Goal: Find specific page/section: Locate a particular part of the current website

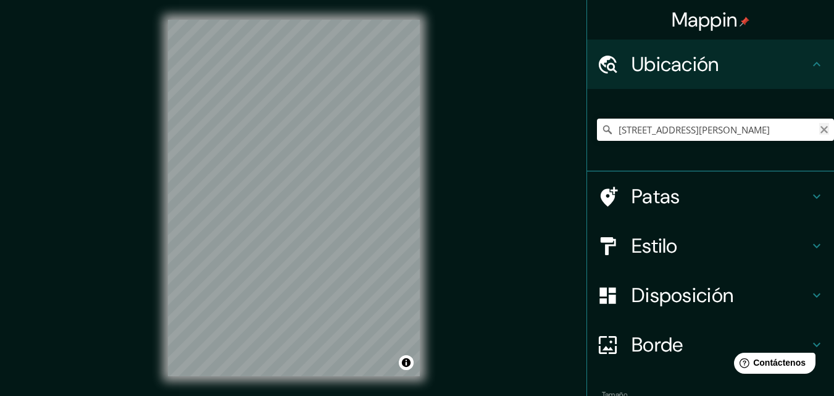
click at [819, 129] on icon "Claro" at bounding box center [824, 130] width 10 height 10
paste input "[PERSON_NAME][STREET_ADDRESS]"
click at [790, 130] on input "Recoleta, [GEOGRAPHIC_DATA], [GEOGRAPHIC_DATA]" at bounding box center [715, 130] width 237 height 22
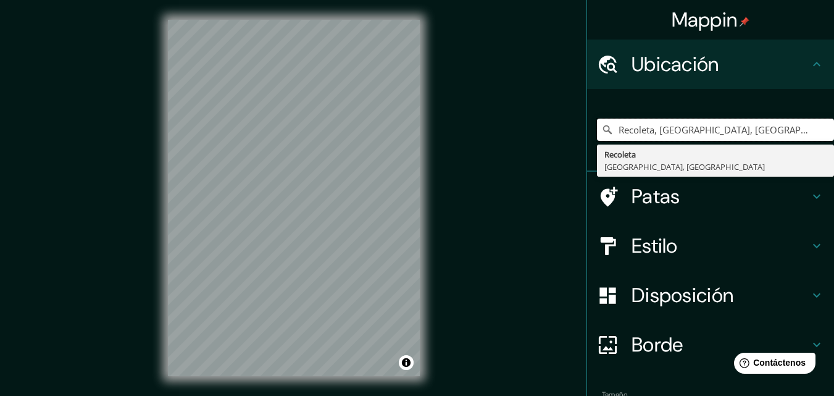
type input "Recoleta, [GEOGRAPHIC_DATA], [GEOGRAPHIC_DATA]"
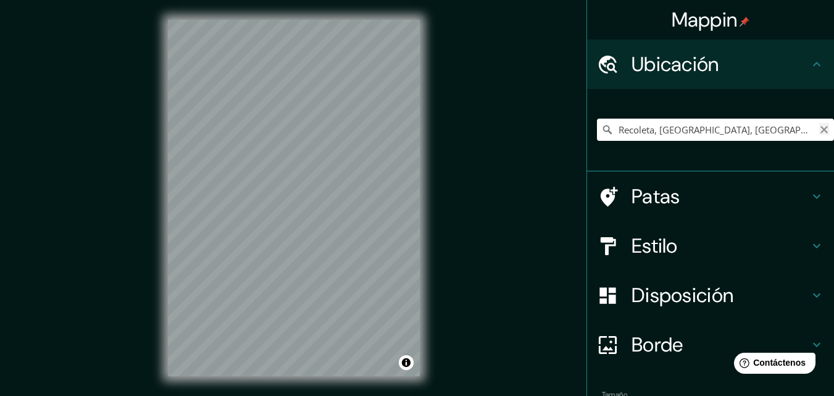
click at [819, 128] on icon "Claro" at bounding box center [824, 130] width 10 height 10
paste input "[PERSON_NAME][STREET_ADDRESS]"
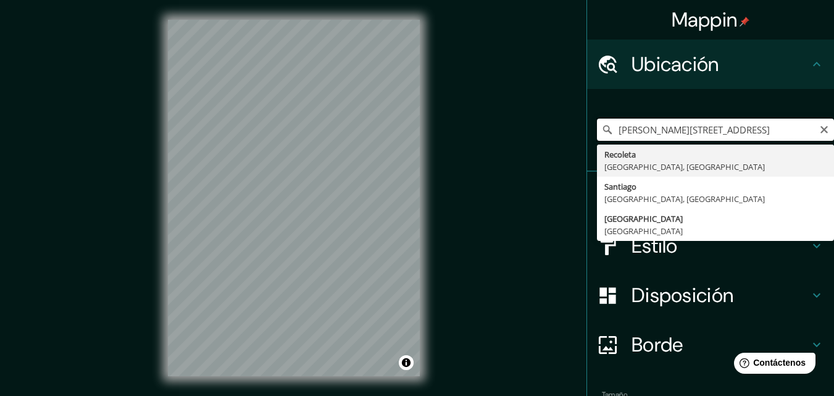
click at [632, 128] on input "[PERSON_NAME][STREET_ADDRESS]" at bounding box center [715, 130] width 237 height 22
click at [705, 128] on input "[PERSON_NAME][STREET_ADDRESS]" at bounding box center [715, 130] width 237 height 22
click at [700, 128] on input "[PERSON_NAME][STREET_ADDRESS]" at bounding box center [715, 130] width 237 height 22
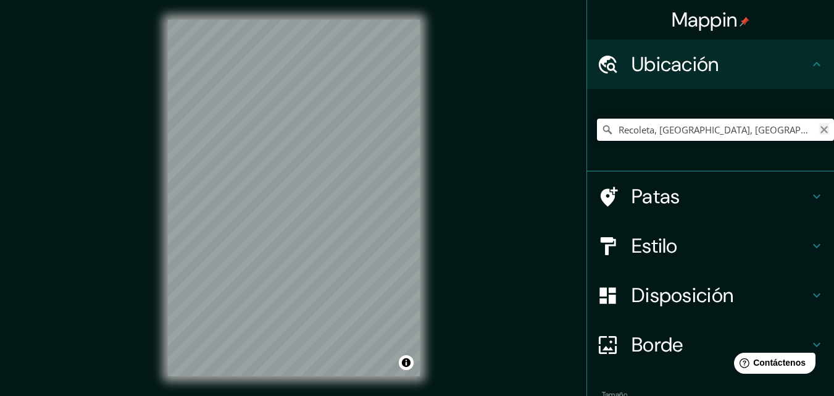
type input "Recoleta, [GEOGRAPHIC_DATA], [GEOGRAPHIC_DATA]"
click at [821, 131] on icon "Claro" at bounding box center [824, 129] width 7 height 7
paste input "[PERSON_NAME][STREET_ADDRESS]"
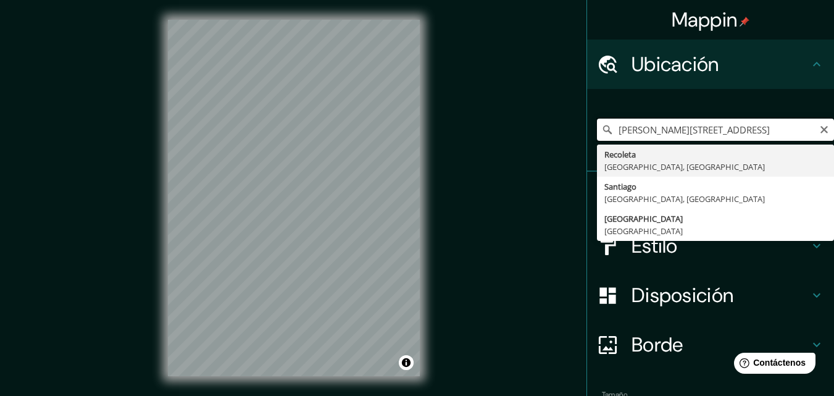
click at [704, 132] on input "[PERSON_NAME][STREET_ADDRESS]" at bounding box center [715, 130] width 237 height 22
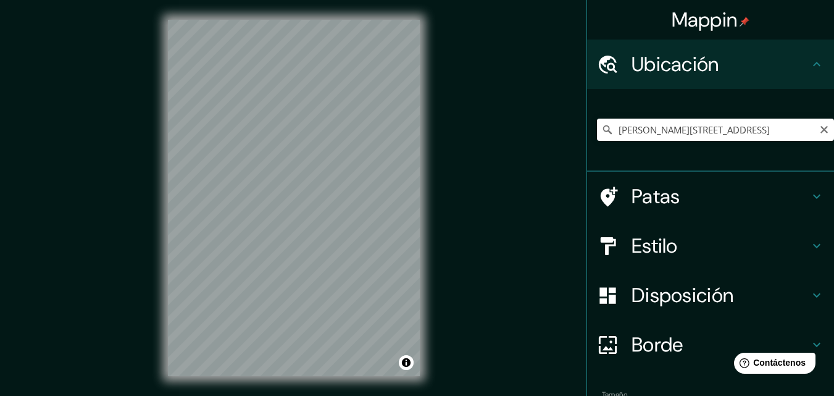
scroll to position [0, 0]
click at [603, 127] on icon at bounding box center [607, 129] width 9 height 9
click at [601, 128] on icon at bounding box center [607, 129] width 12 height 12
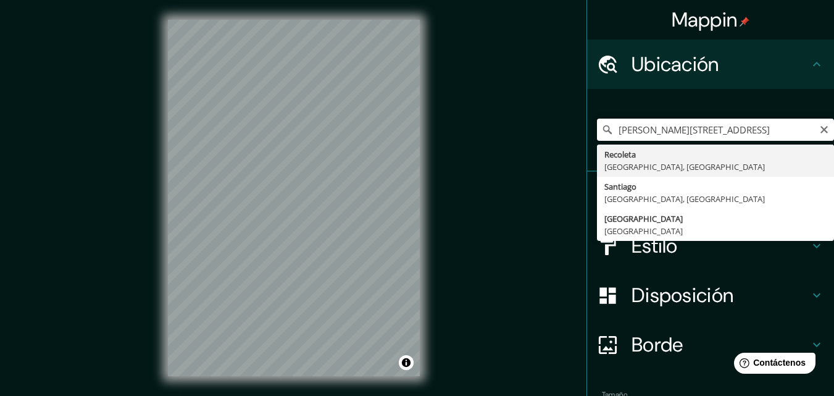
click at [735, 133] on input "[PERSON_NAME][STREET_ADDRESS]" at bounding box center [715, 130] width 237 height 22
type input "Recoleta, [GEOGRAPHIC_DATA], [GEOGRAPHIC_DATA]"
